Goal: Task Accomplishment & Management: Manage account settings

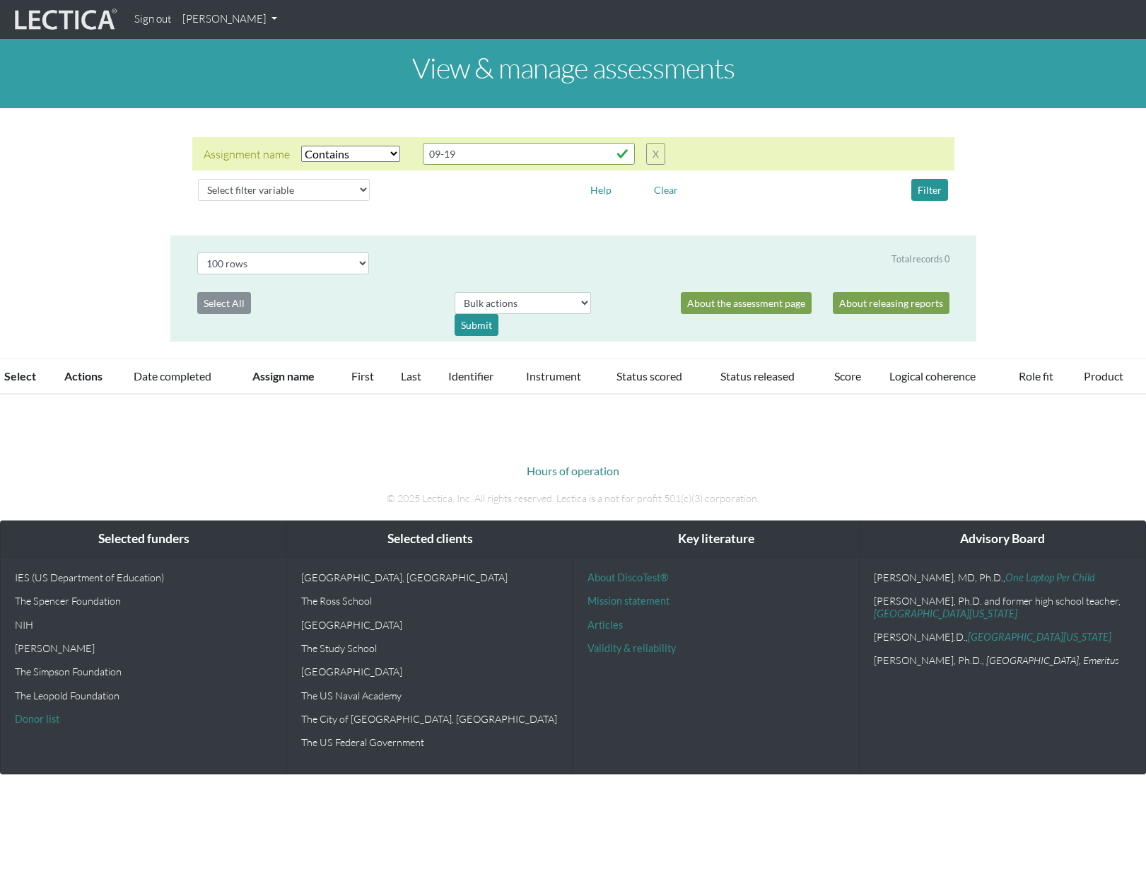
select select "icontains"
select select "100"
select select "icontains"
select select "100"
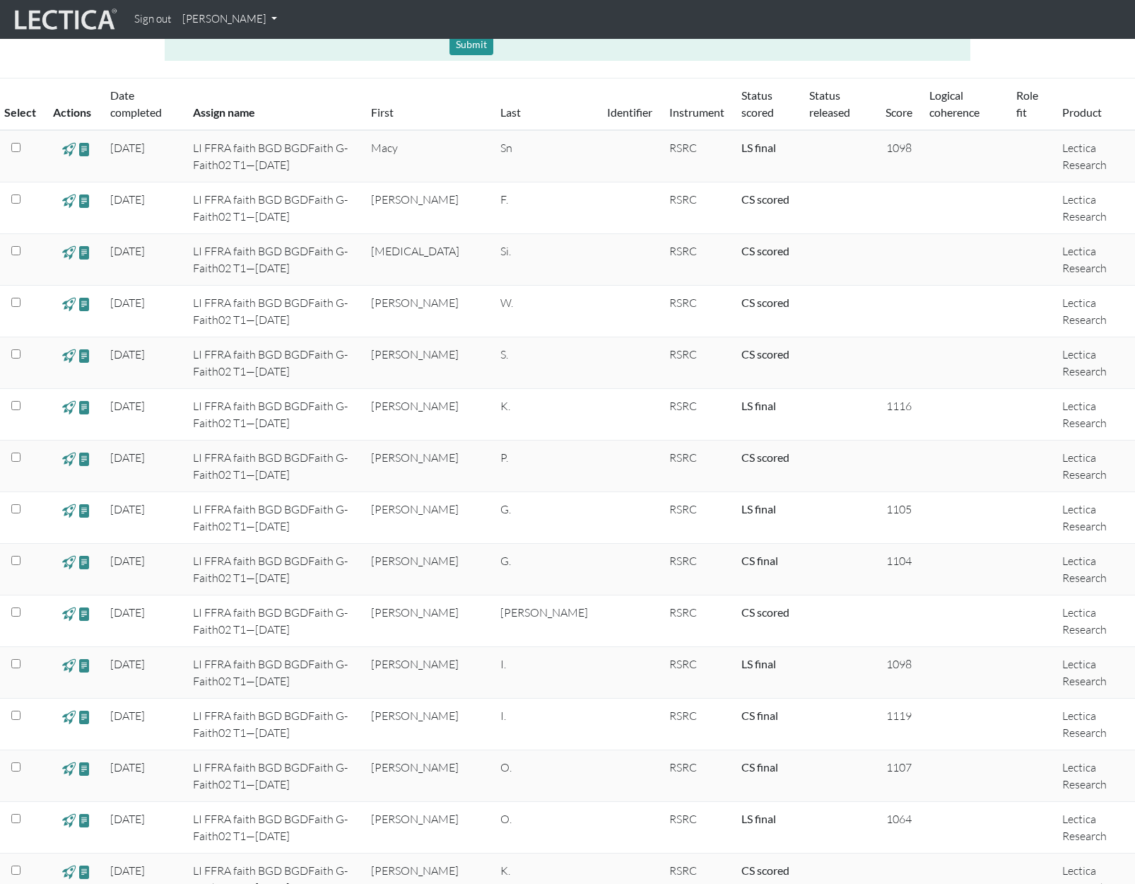
scroll to position [223, 0]
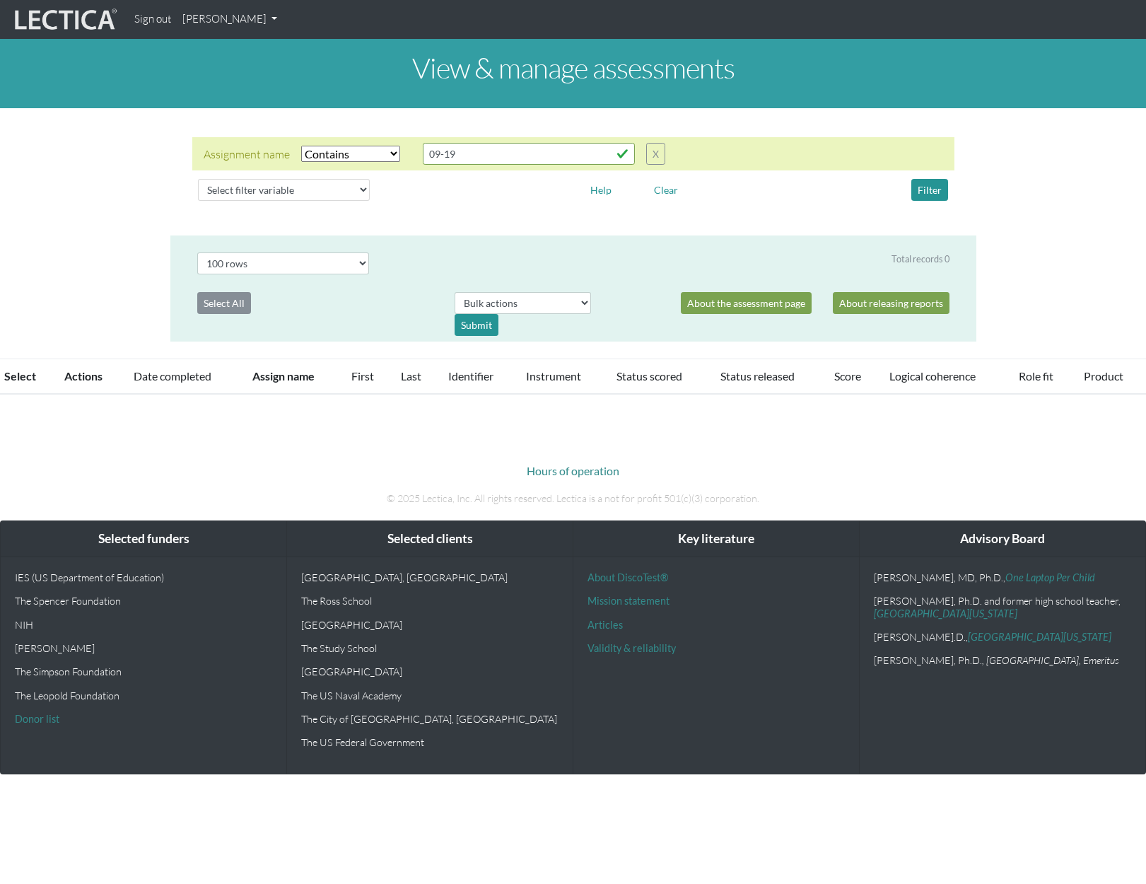
select select "icontains"
select select "100"
